Goal: Communication & Community: Answer question/provide support

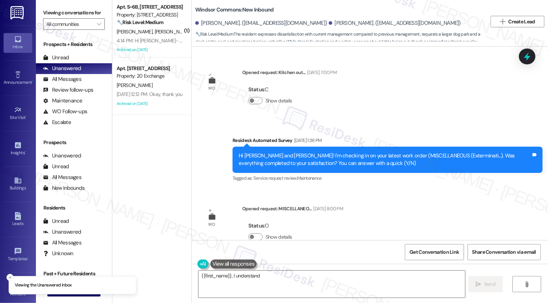
scroll to position [17348, 0]
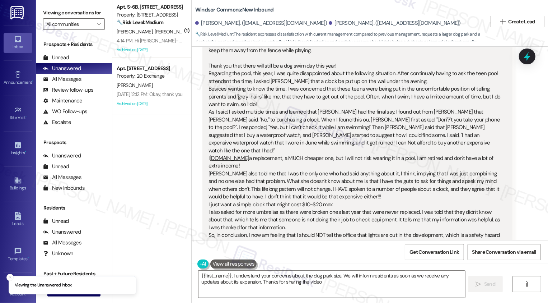
type textarea "{{first_name}}, I understand your concerns about the dog park size. We will inf…"
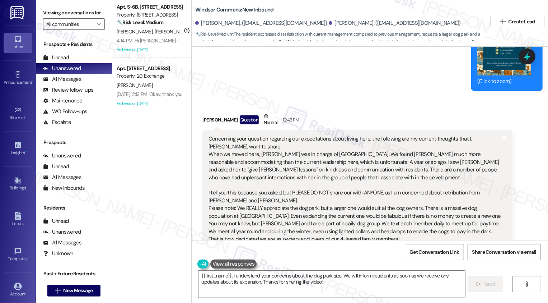
scroll to position [17122, 0]
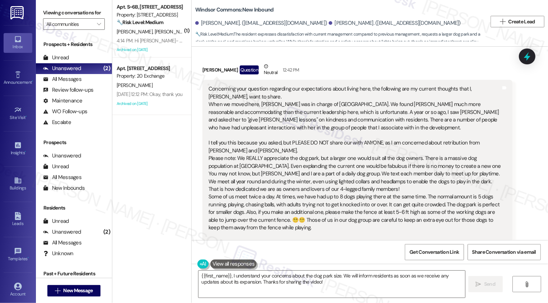
scroll to position [17083, 0]
